Goal: Task Accomplishment & Management: Manage account settings

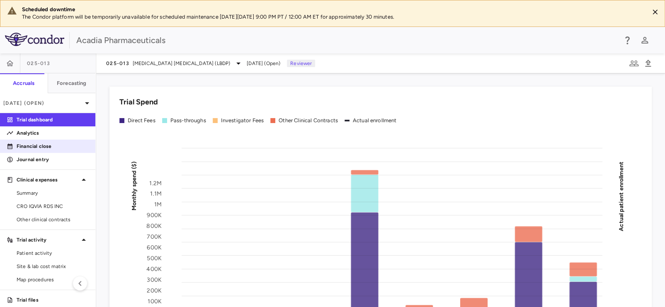
click at [46, 146] on p "Financial close" at bounding box center [53, 146] width 72 height 7
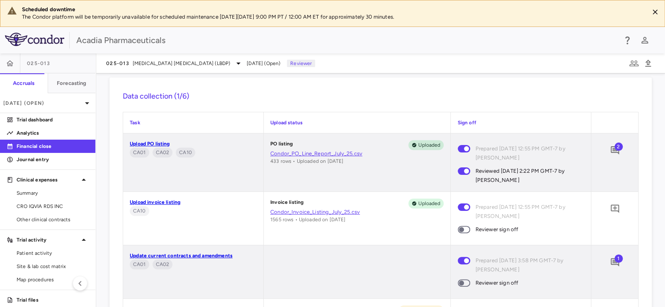
scroll to position [327, 0]
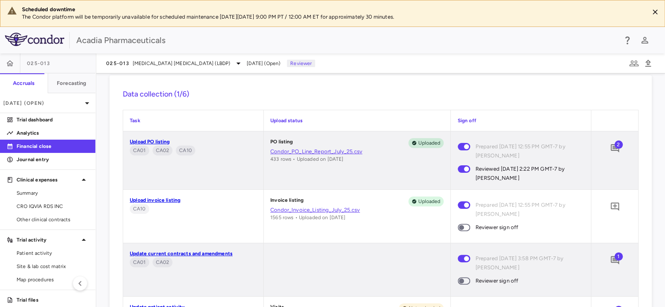
click at [462, 230] on span at bounding box center [464, 227] width 12 height 7
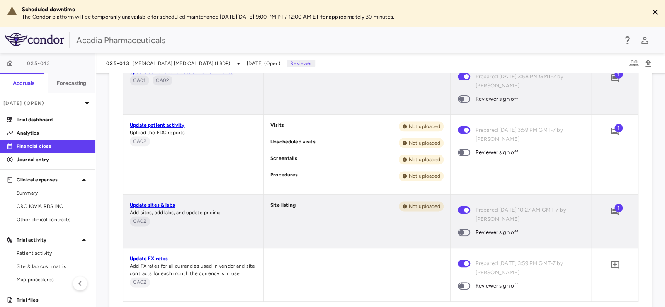
scroll to position [515, 0]
click at [615, 75] on span "1" at bounding box center [619, 74] width 8 height 8
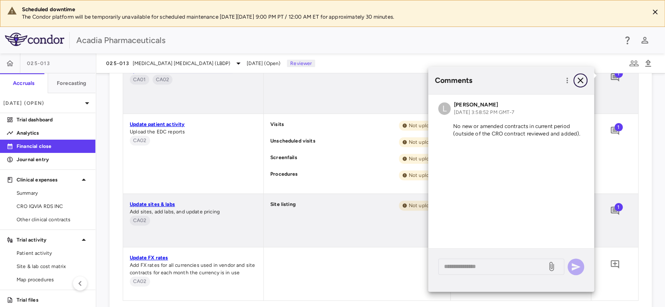
click at [581, 80] on icon "button" at bounding box center [581, 81] width 6 height 6
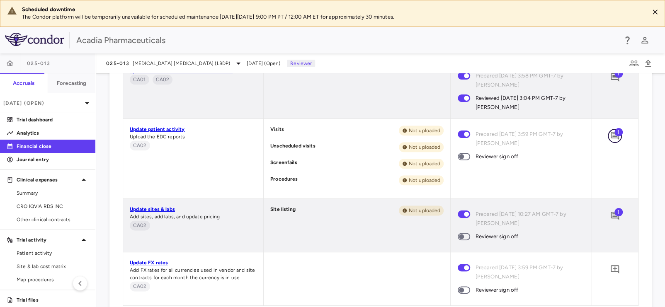
click at [610, 132] on icon "Add comment" at bounding box center [615, 136] width 10 height 10
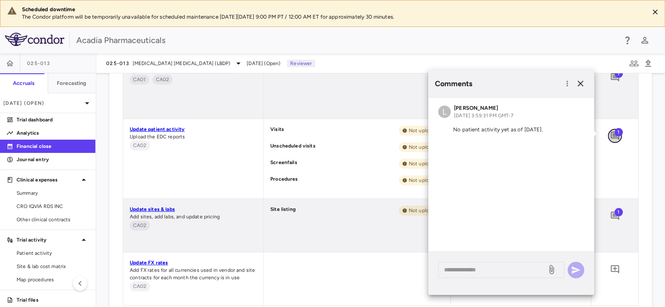
click at [611, 132] on icon "Add comment" at bounding box center [615, 136] width 8 height 8
click at [581, 84] on icon "button" at bounding box center [581, 84] width 6 height 6
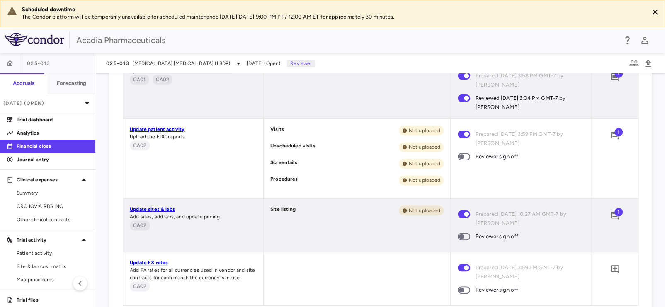
click at [462, 159] on span at bounding box center [464, 156] width 12 height 7
click at [611, 214] on icon "Add comment" at bounding box center [615, 216] width 8 height 8
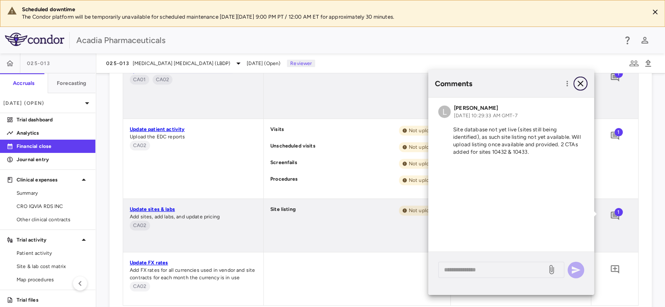
click at [577, 80] on icon "button" at bounding box center [581, 84] width 10 height 10
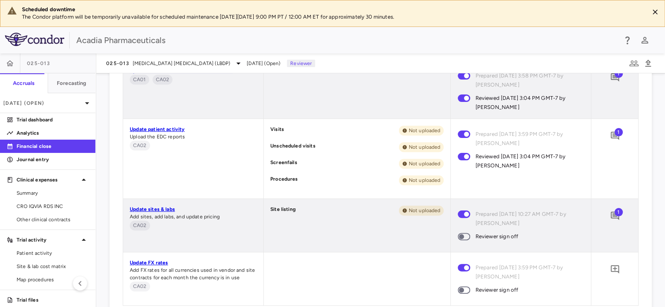
drag, startPoint x: 465, startPoint y: 235, endPoint x: 462, endPoint y: 241, distance: 7.2
click at [462, 241] on span at bounding box center [464, 236] width 22 height 17
click at [461, 233] on span at bounding box center [464, 236] width 12 height 7
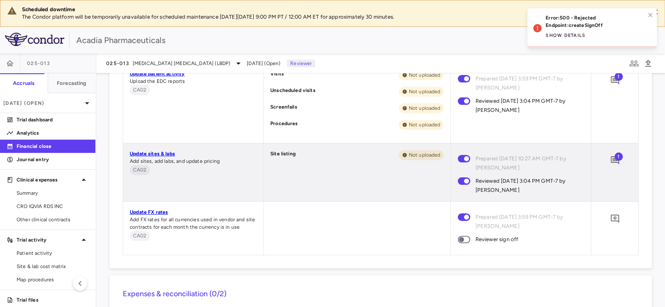
scroll to position [571, 0]
click at [463, 241] on span at bounding box center [464, 238] width 12 height 7
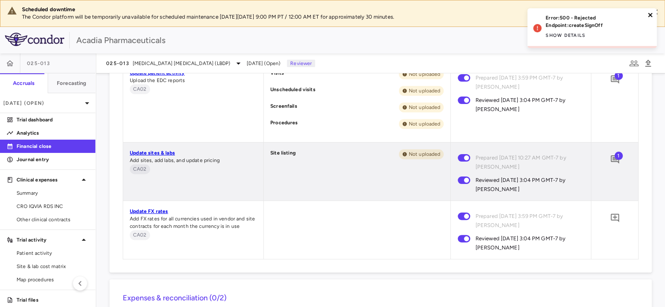
click at [649, 15] on icon "close" at bounding box center [650, 15] width 4 height 4
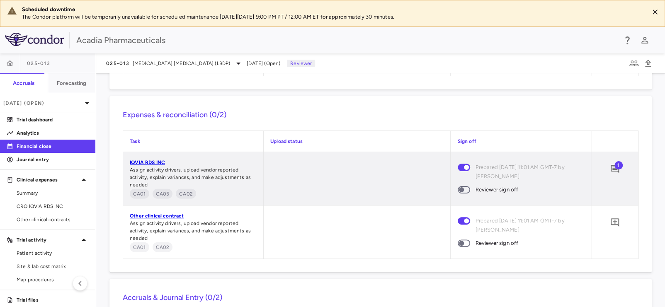
scroll to position [756, 0]
click at [610, 168] on icon "Add comment" at bounding box center [615, 168] width 10 height 10
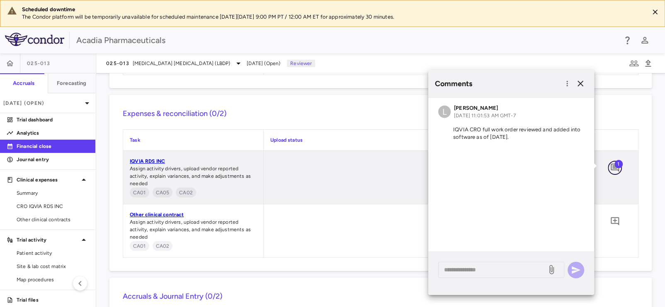
click at [610, 168] on icon "Add comment" at bounding box center [615, 168] width 10 height 10
click at [396, 176] on div at bounding box center [357, 177] width 187 height 53
click at [578, 83] on icon "button" at bounding box center [581, 84] width 10 height 10
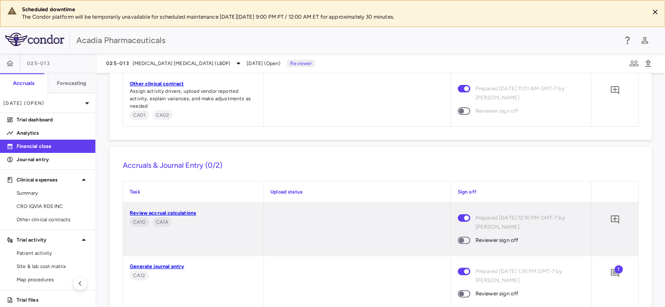
scroll to position [897, 0]
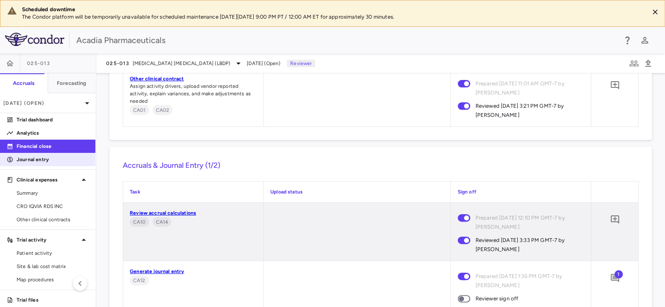
click at [46, 158] on p "Journal entry" at bounding box center [53, 159] width 72 height 7
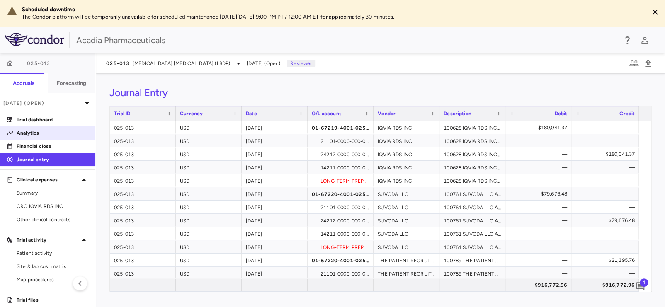
click at [36, 132] on p "Analytics" at bounding box center [53, 132] width 72 height 7
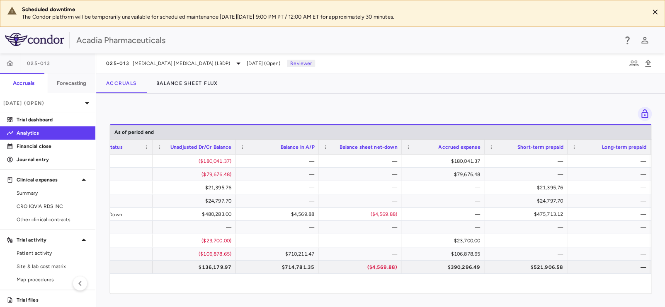
scroll to position [0, 1016]
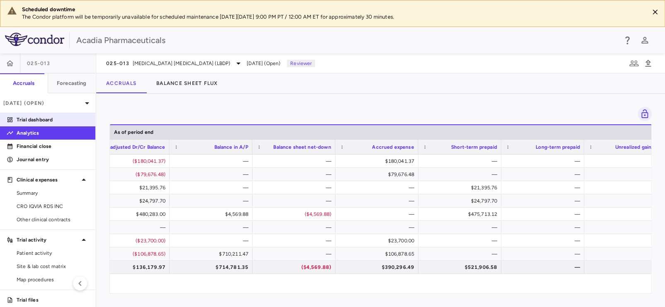
click at [52, 120] on p "Trial dashboard" at bounding box center [53, 119] width 72 height 7
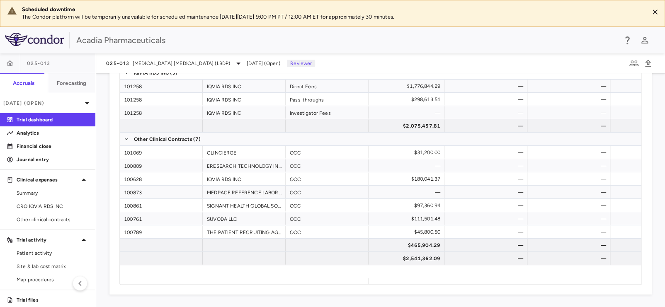
scroll to position [0, 444]
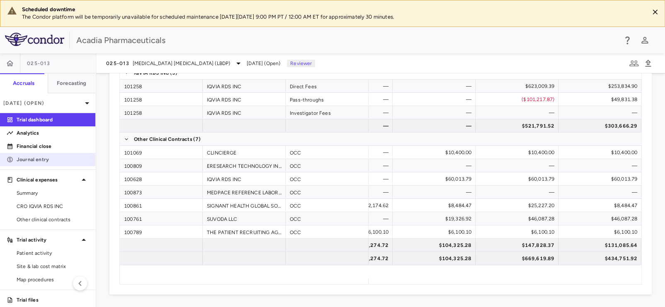
click at [41, 161] on p "Journal entry" at bounding box center [53, 159] width 72 height 7
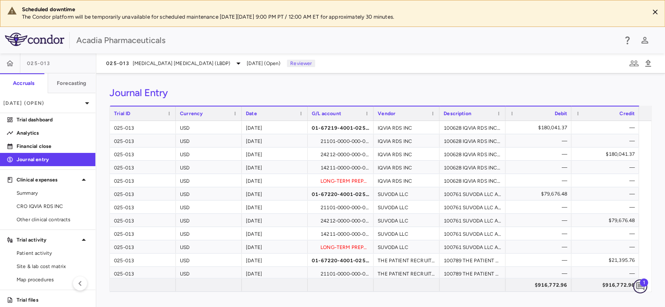
click at [639, 287] on icon "Add comment" at bounding box center [640, 287] width 10 height 10
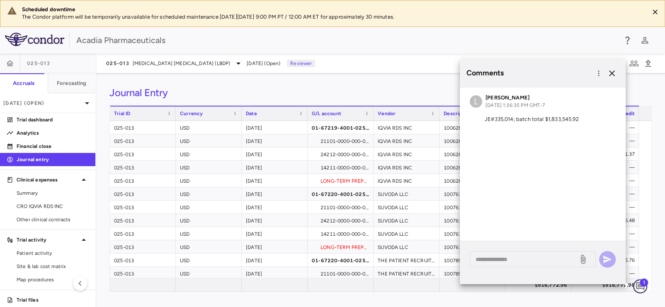
click at [639, 287] on icon "Add comment" at bounding box center [640, 287] width 10 height 10
click at [394, 81] on div "Journal Entry Drag here to set row groups Drag here to set column labels Trial …" at bounding box center [380, 190] width 569 height 234
click at [611, 72] on icon "button" at bounding box center [612, 73] width 6 height 6
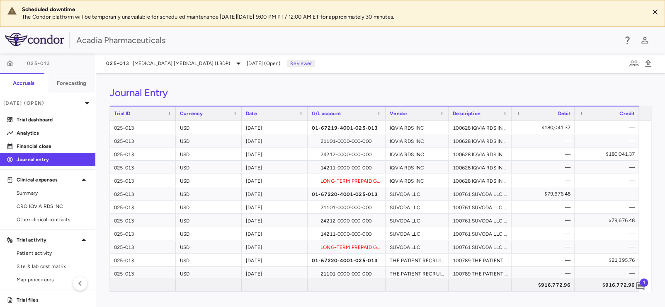
drag, startPoint x: 373, startPoint y: 113, endPoint x: 385, endPoint y: 113, distance: 12.4
click at [385, 113] on div at bounding box center [385, 114] width 3 height 14
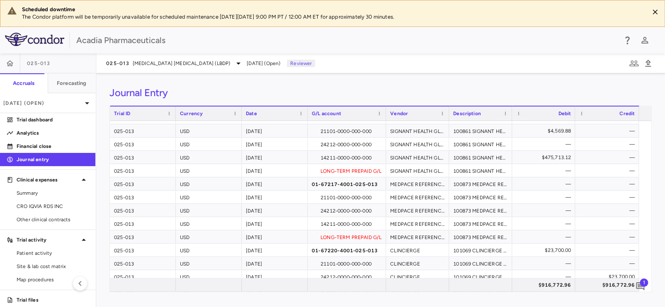
scroll to position [290, 0]
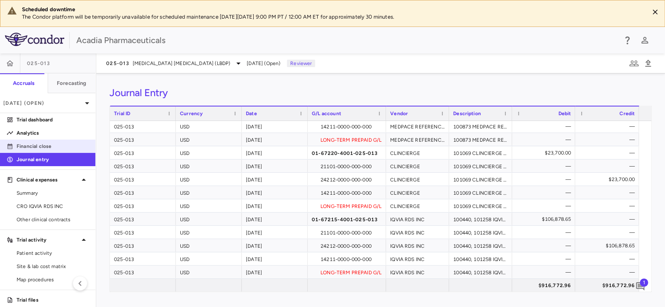
click at [49, 151] on link "Financial close" at bounding box center [47, 146] width 95 height 12
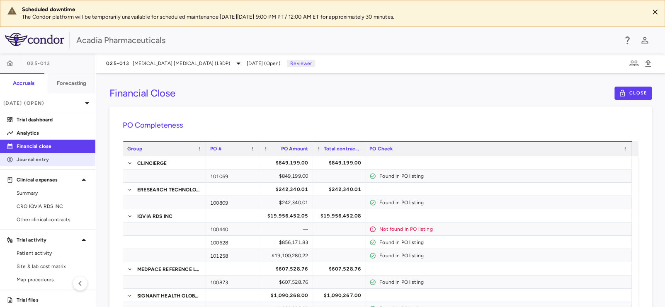
click at [54, 159] on p "Journal entry" at bounding box center [53, 159] width 72 height 7
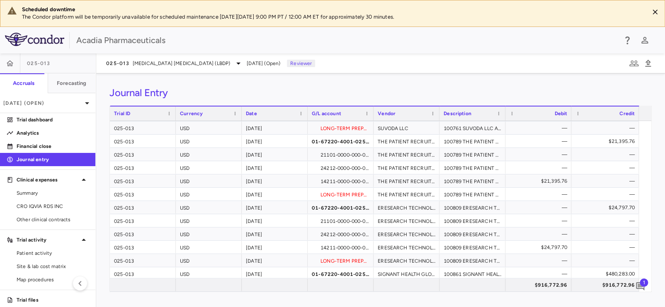
scroll to position [249, 0]
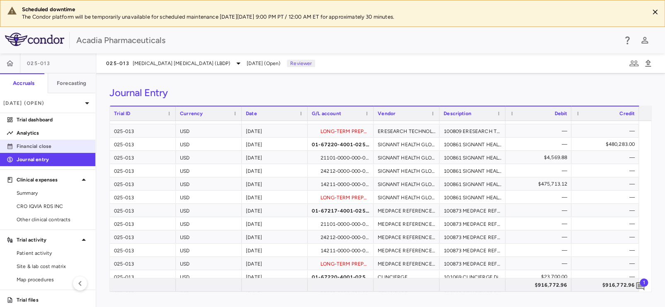
click at [58, 145] on p "Financial close" at bounding box center [53, 146] width 72 height 7
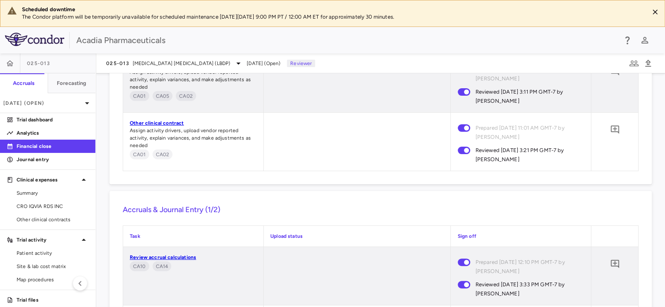
scroll to position [930, 0]
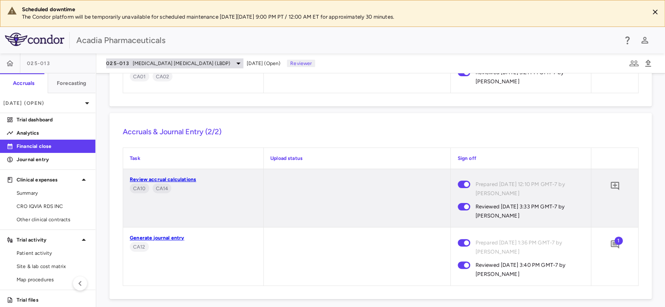
click at [161, 68] on div "025-013 [MEDICAL_DATA] [MEDICAL_DATA] (LBDP)" at bounding box center [174, 63] width 137 height 10
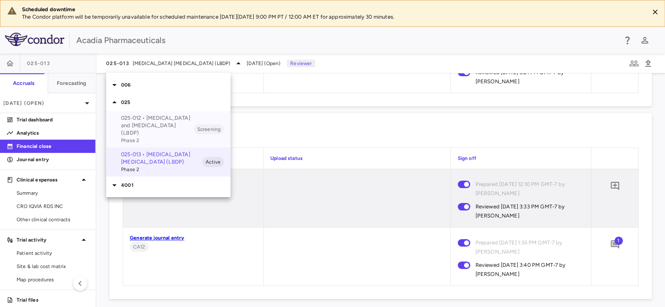
click at [149, 123] on p "025-012 • [MEDICAL_DATA] and [MEDICAL_DATA] (LBDP)" at bounding box center [157, 125] width 73 height 22
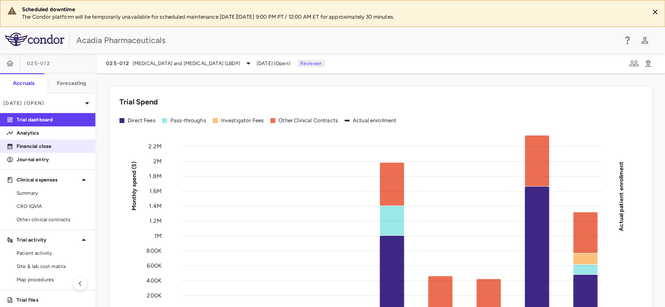
click at [49, 151] on link "Financial close" at bounding box center [47, 146] width 95 height 12
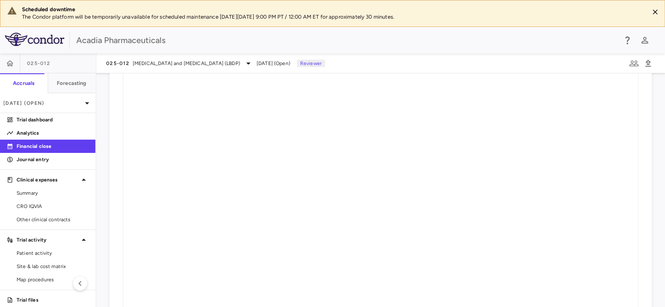
scroll to position [674, 0]
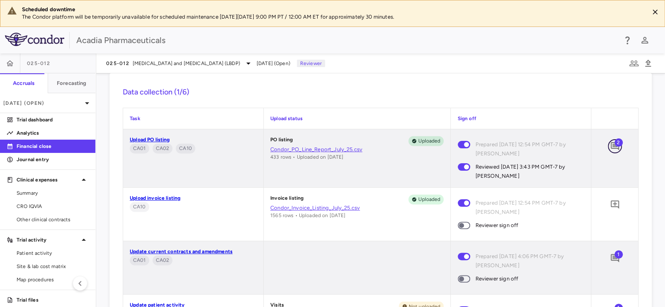
click at [610, 144] on icon "Add comment" at bounding box center [615, 146] width 10 height 10
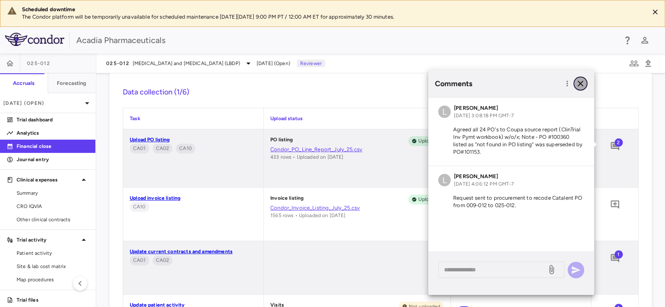
click at [580, 83] on icon "button" at bounding box center [581, 84] width 6 height 6
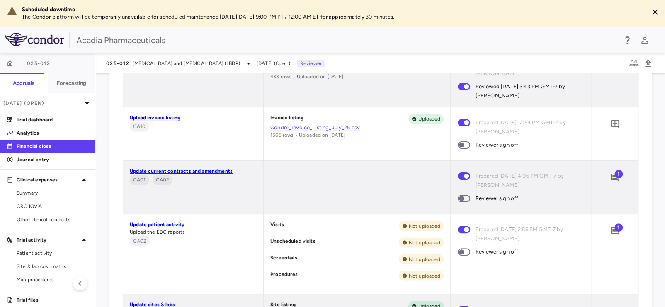
scroll to position [757, 0]
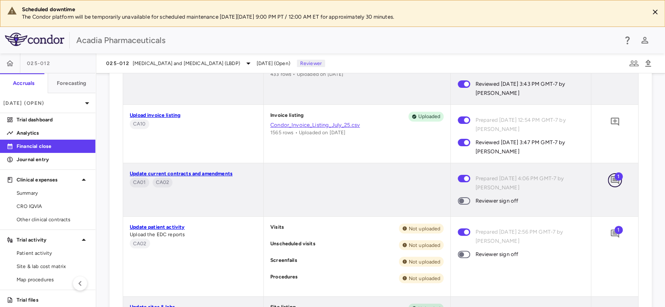
click at [611, 179] on icon "Add comment" at bounding box center [615, 180] width 8 height 8
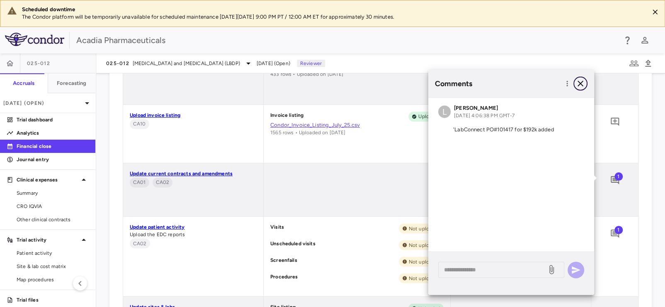
click at [582, 85] on icon "button" at bounding box center [581, 84] width 10 height 10
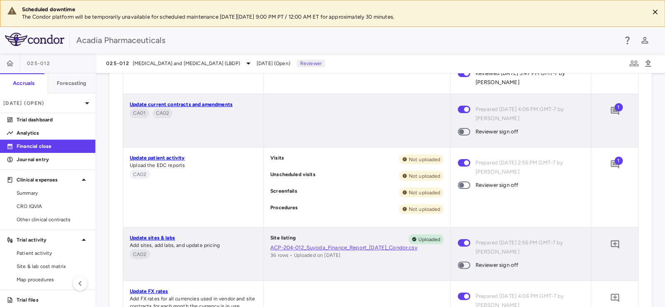
scroll to position [840, 0]
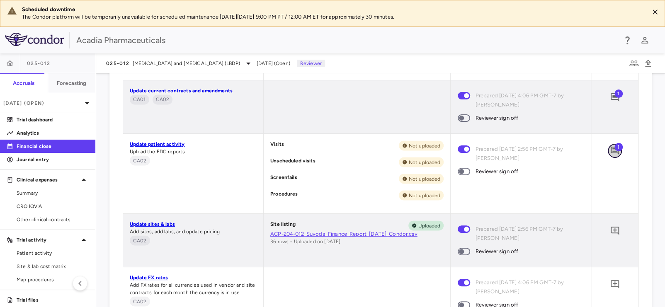
click at [611, 151] on icon "Add comment" at bounding box center [615, 151] width 8 height 8
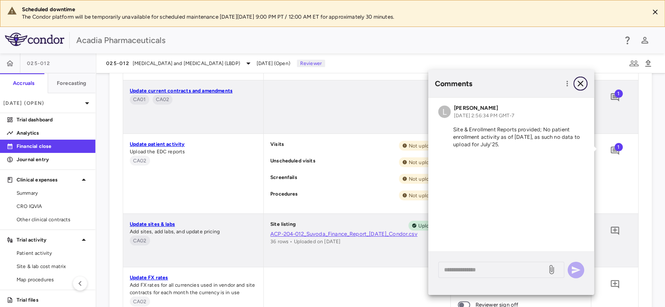
click at [580, 83] on icon "button" at bounding box center [581, 84] width 6 height 6
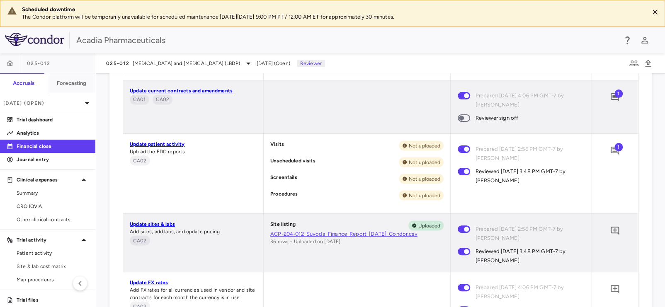
click at [382, 233] on link "ACP-204-012_Suvoda_Finance_Report_[DATE]_Condor.csv" at bounding box center [357, 234] width 174 height 7
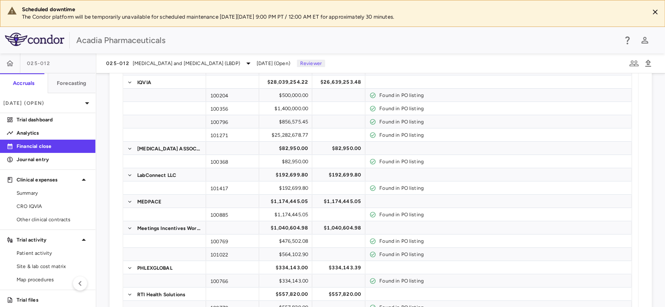
scroll to position [135, 0]
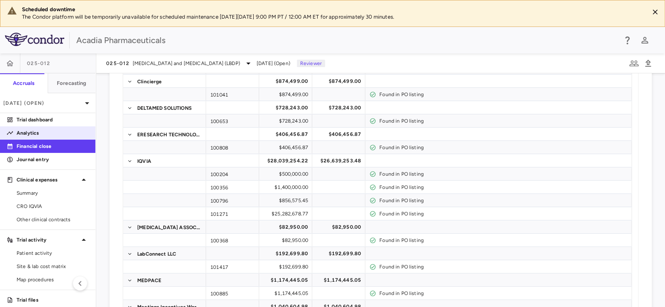
click at [44, 132] on p "Analytics" at bounding box center [53, 132] width 72 height 7
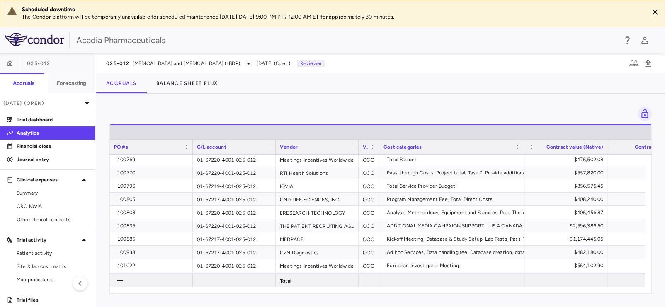
scroll to position [132, 0]
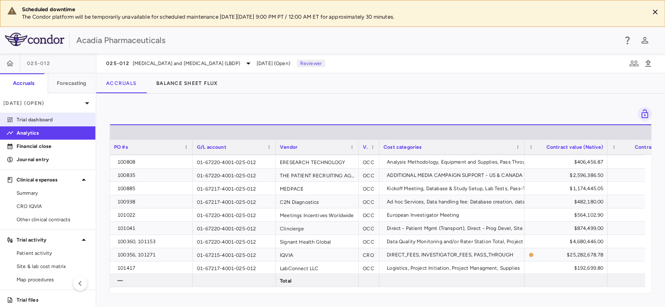
click at [58, 120] on p "Trial dashboard" at bounding box center [53, 119] width 72 height 7
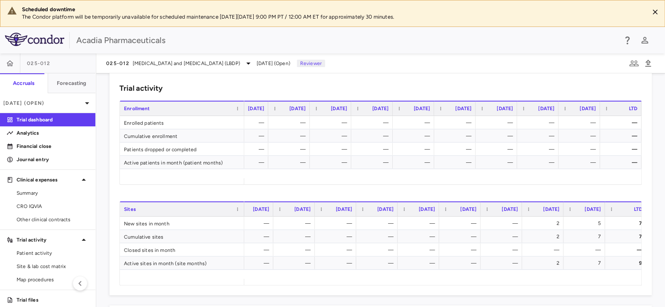
scroll to position [0, 22]
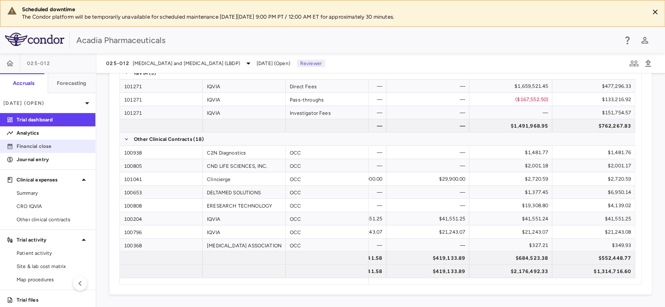
click at [48, 147] on p "Financial close" at bounding box center [53, 146] width 72 height 7
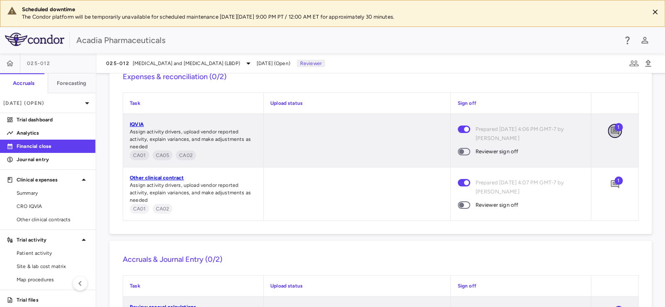
click at [611, 130] on icon "Add comment" at bounding box center [615, 131] width 8 height 8
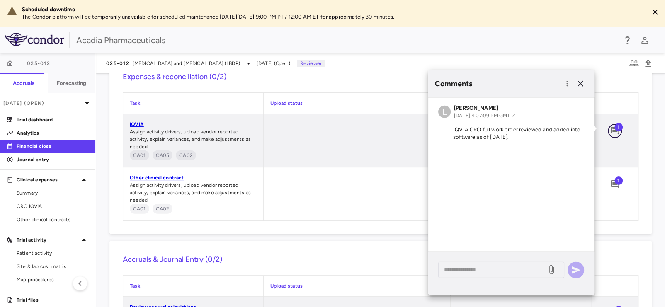
click at [611, 130] on icon "Add comment" at bounding box center [615, 131] width 8 height 8
click at [580, 84] on icon "button" at bounding box center [581, 84] width 6 height 6
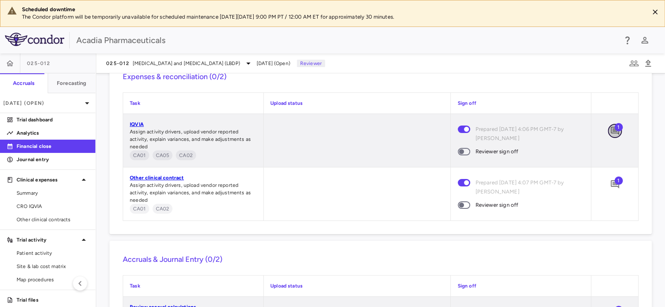
click at [610, 128] on icon "Add comment" at bounding box center [615, 131] width 10 height 10
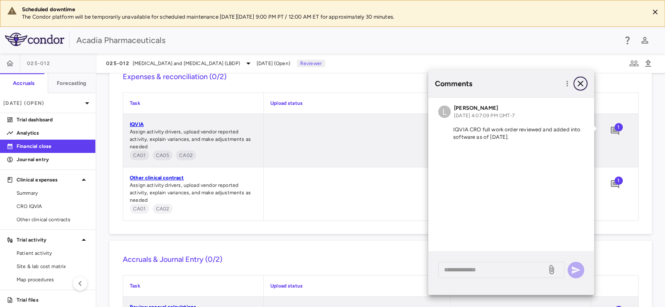
click at [581, 83] on icon "button" at bounding box center [581, 84] width 10 height 10
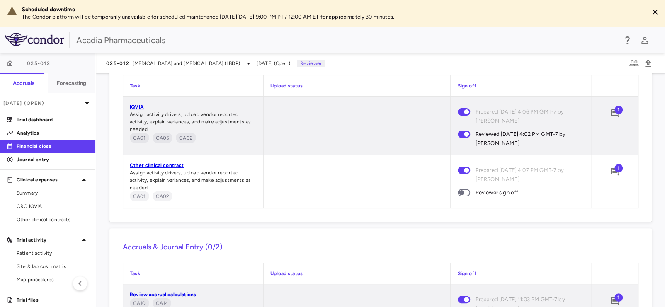
scroll to position [1179, 0]
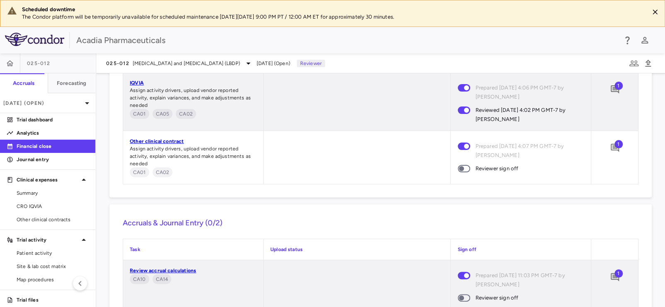
click at [615, 146] on span "1" at bounding box center [619, 144] width 8 height 8
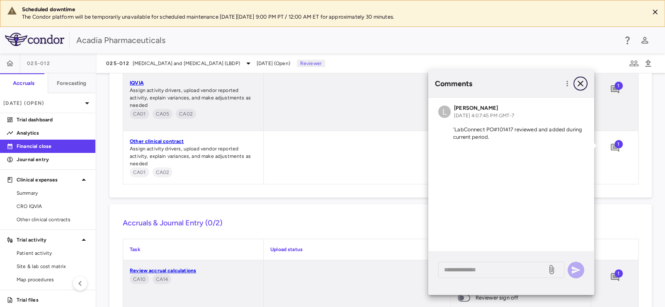
click at [581, 85] on icon "button" at bounding box center [581, 84] width 6 height 6
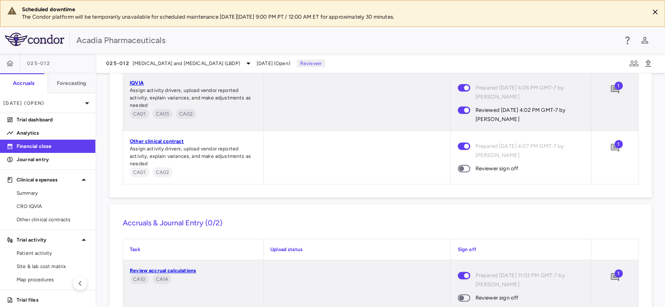
click at [465, 170] on span at bounding box center [464, 168] width 12 height 7
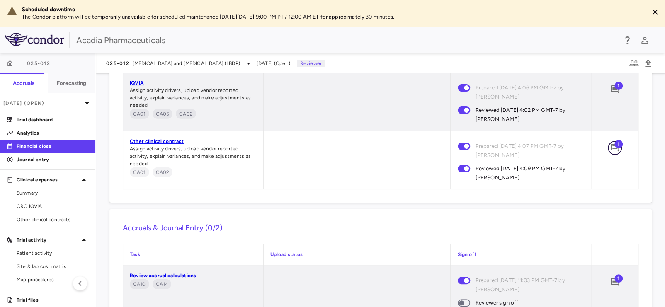
click at [610, 147] on icon "Add comment" at bounding box center [615, 148] width 10 height 10
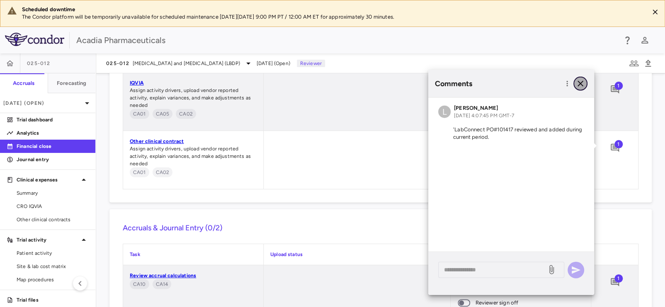
click at [580, 82] on icon "button" at bounding box center [581, 84] width 10 height 10
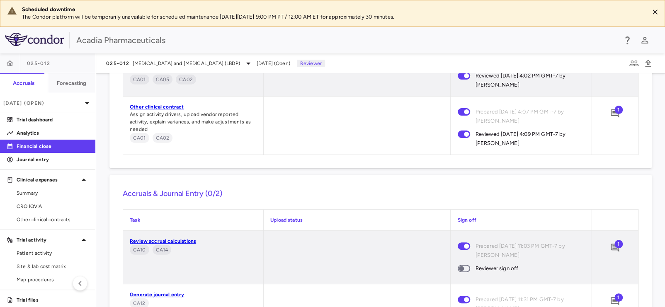
scroll to position [1270, 0]
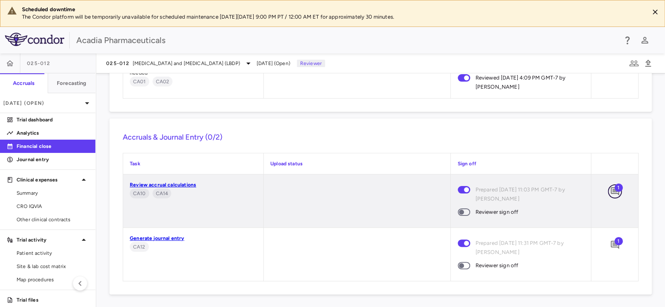
click at [610, 192] on icon "Add comment" at bounding box center [615, 192] width 10 height 10
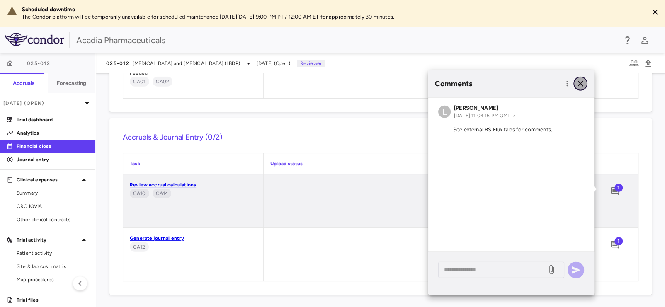
click at [581, 82] on icon "button" at bounding box center [581, 84] width 10 height 10
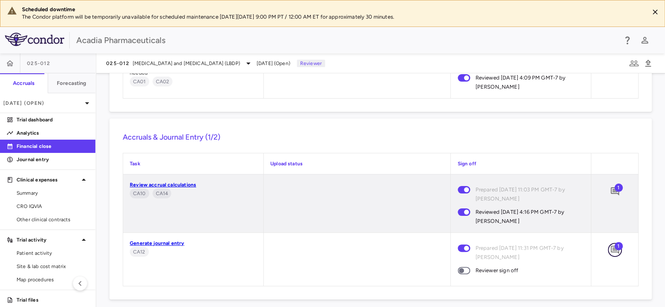
click at [610, 246] on icon "Add comment" at bounding box center [615, 250] width 10 height 10
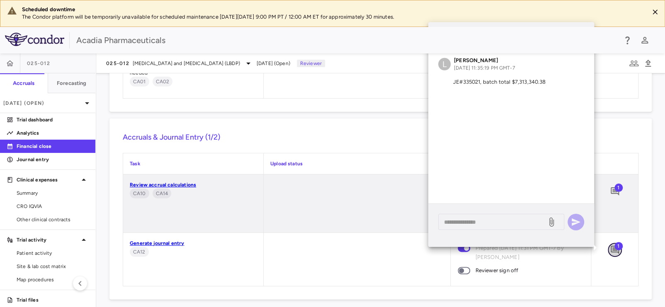
click at [611, 251] on icon "Add comment" at bounding box center [615, 250] width 8 height 8
click at [552, 277] on label "Reviewer sign off" at bounding box center [515, 270] width 125 height 17
click at [423, 272] on div at bounding box center [357, 262] width 187 height 58
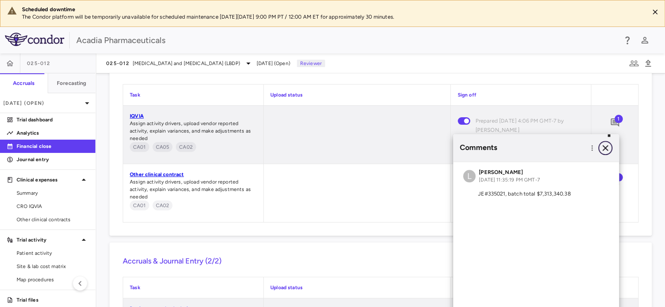
click at [605, 149] on icon "button" at bounding box center [606, 148] width 10 height 10
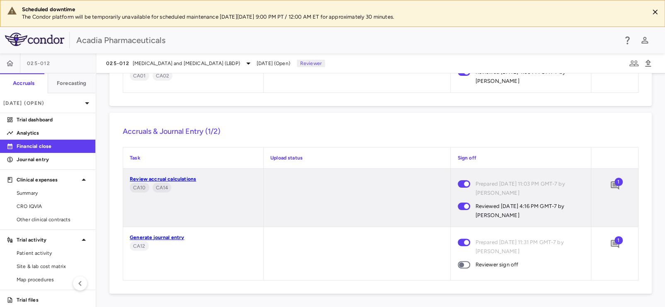
scroll to position [1275, 0]
click at [33, 157] on p "Journal entry" at bounding box center [53, 159] width 72 height 7
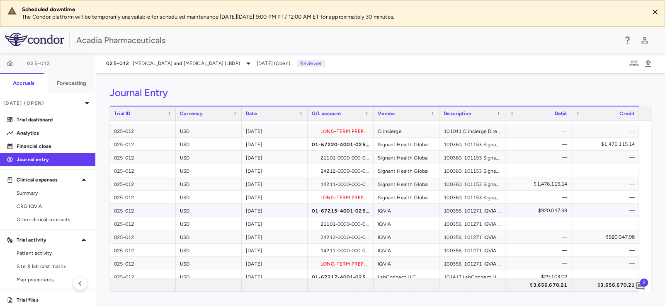
scroll to position [1079, 0]
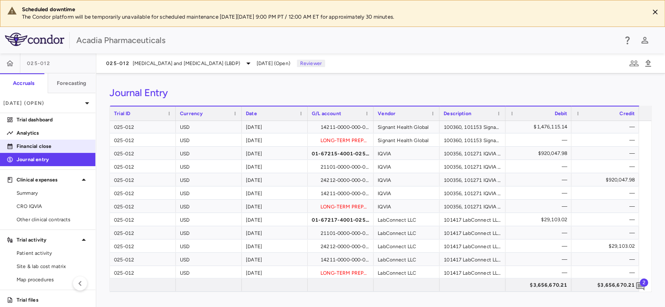
click at [44, 143] on p "Financial close" at bounding box center [53, 146] width 72 height 7
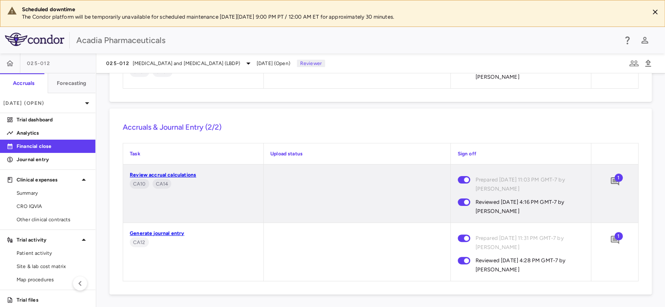
scroll to position [1280, 0]
